Goal: Information Seeking & Learning: Find specific fact

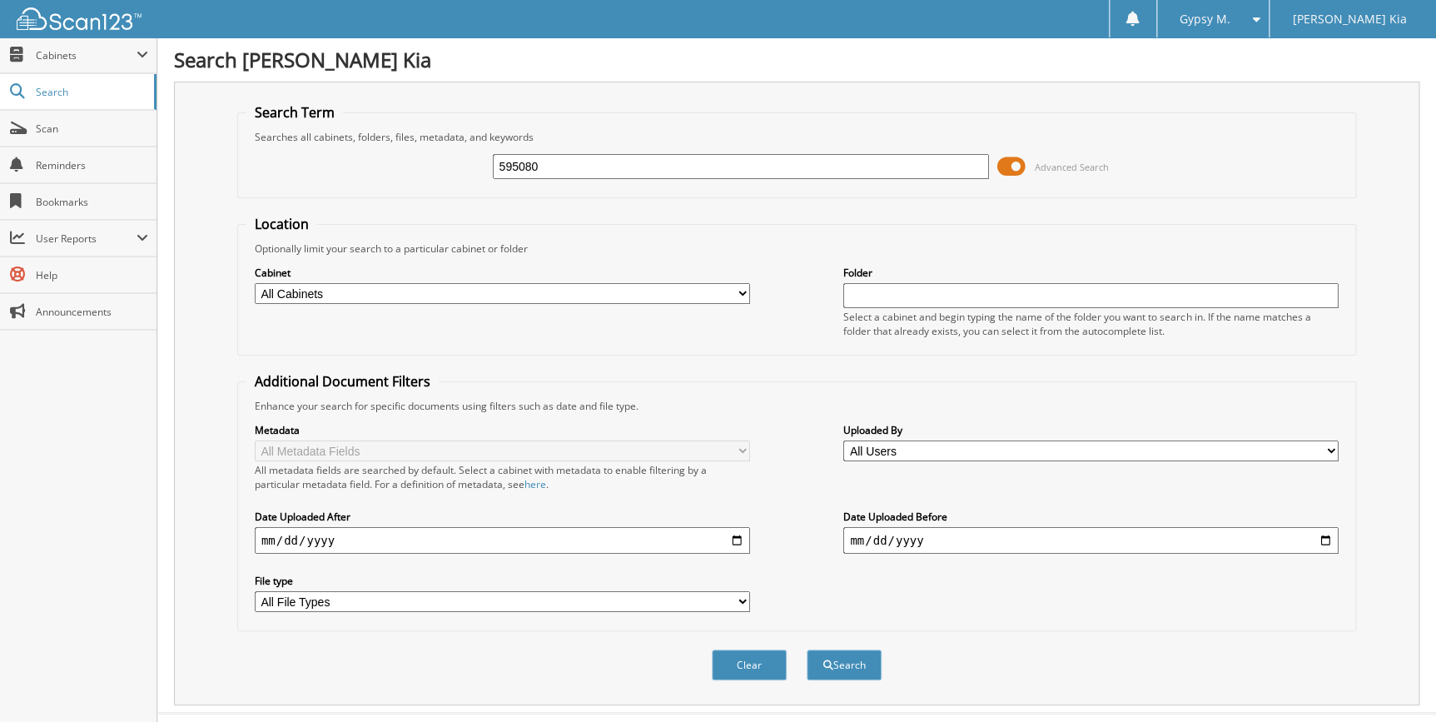
type input "595080"
click at [807, 649] on button "Search" at bounding box center [844, 664] width 75 height 31
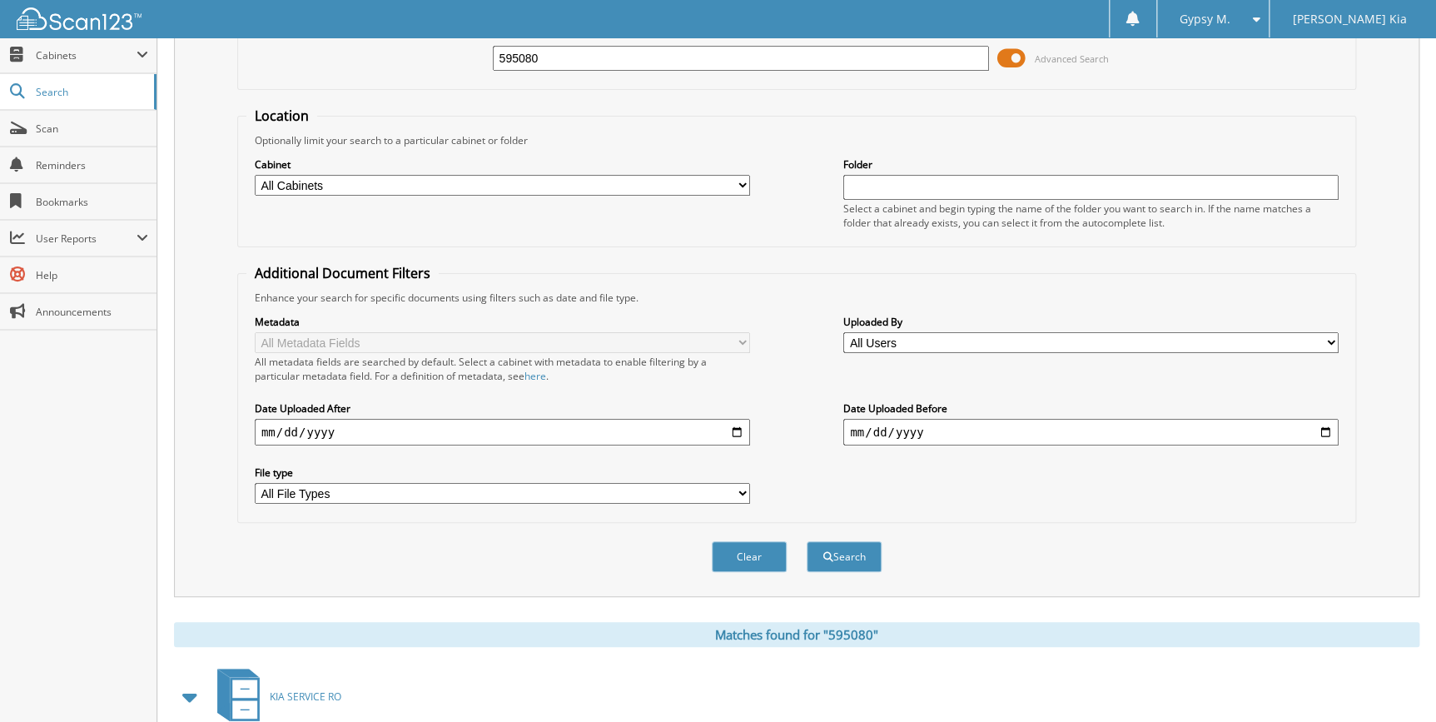
scroll to position [302, 0]
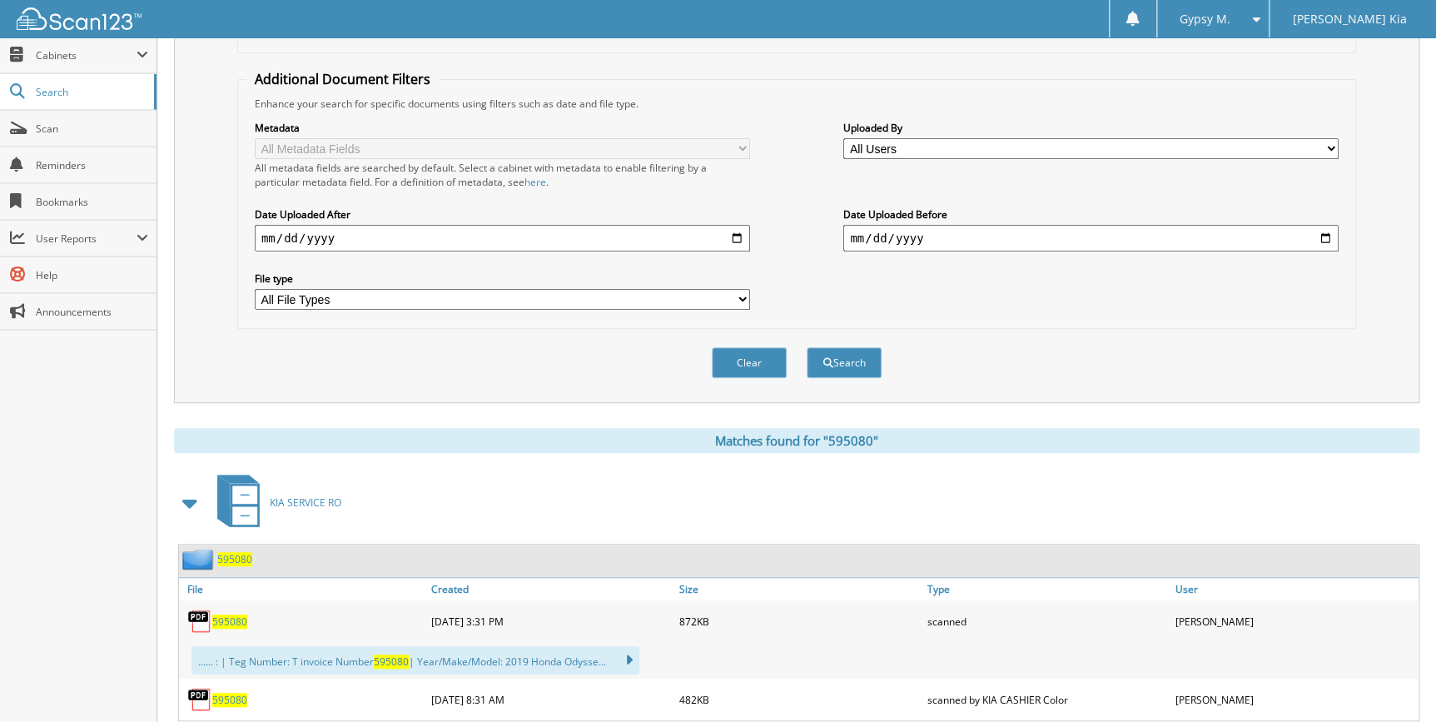
click at [237, 614] on span "595080" at bounding box center [229, 621] width 35 height 14
